Goal: Navigation & Orientation: Go to known website

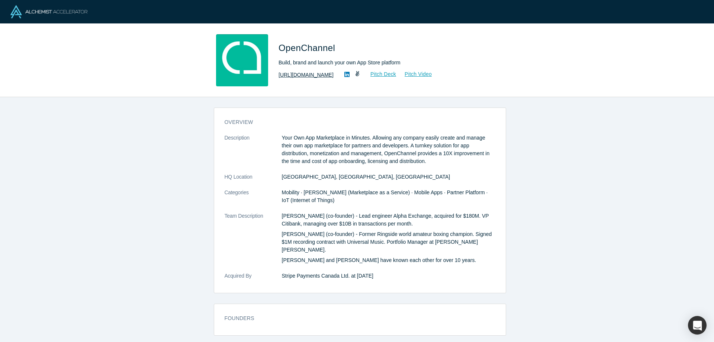
click at [319, 74] on link "https://openchannel.io/" at bounding box center [306, 75] width 55 height 8
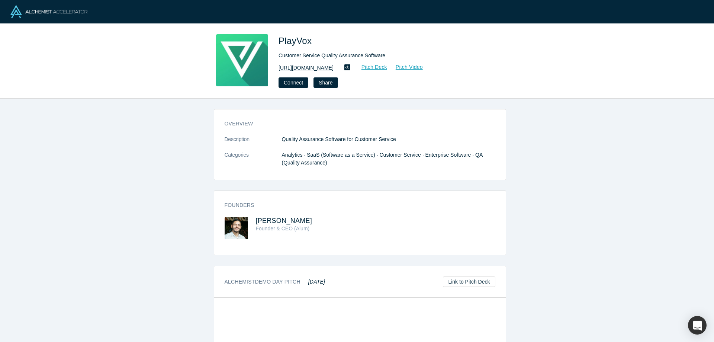
click at [301, 66] on link "[URL][DOMAIN_NAME]" at bounding box center [306, 68] width 55 height 8
click at [305, 69] on link "[URL][DOMAIN_NAME]" at bounding box center [306, 68] width 55 height 8
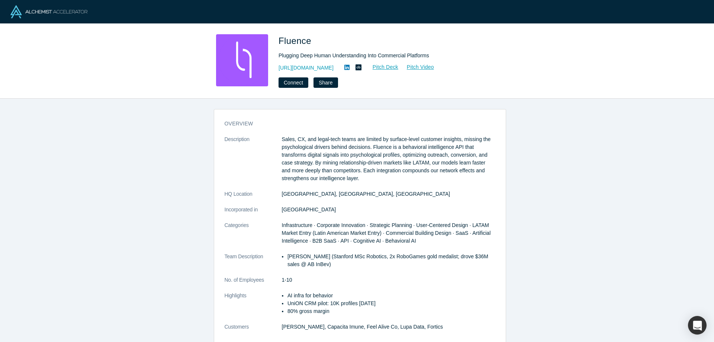
click at [324, 71] on link "[URL][DOMAIN_NAME]" at bounding box center [306, 68] width 55 height 8
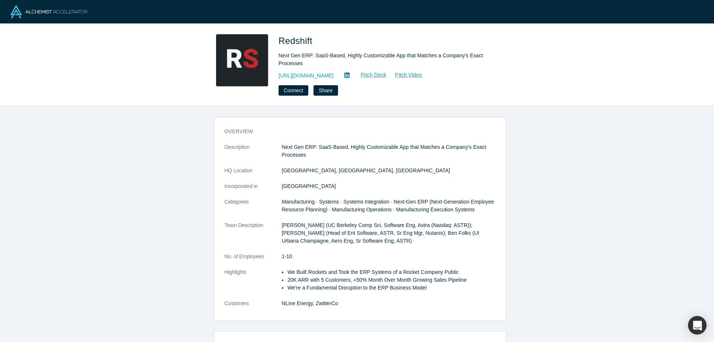
click at [329, 77] on link "https://www.thruline.co/" at bounding box center [306, 76] width 55 height 8
